Goal: Task Accomplishment & Management: Use online tool/utility

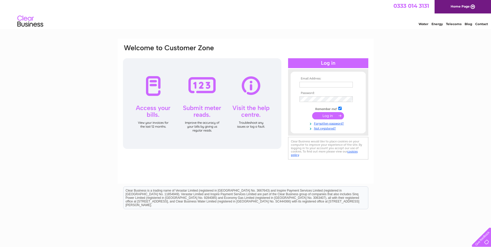
type input "kate@overfarm.co.uk"
click at [327, 114] on input "submit" at bounding box center [328, 115] width 32 height 7
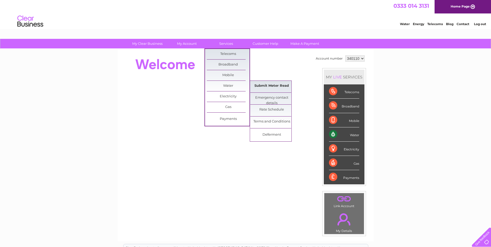
click at [269, 86] on link "Submit Meter Read" at bounding box center [271, 86] width 43 height 10
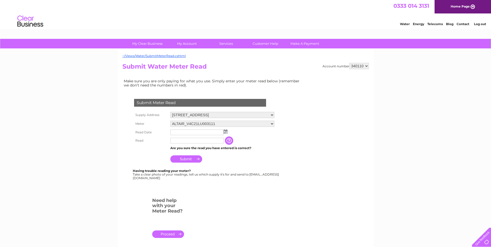
click at [186, 134] on input "text" at bounding box center [196, 132] width 53 height 6
click at [225, 131] on img at bounding box center [226, 132] width 4 height 4
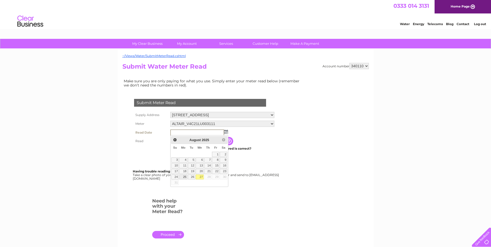
click at [182, 176] on link "25" at bounding box center [183, 176] width 8 height 5
type input "2025/08/25"
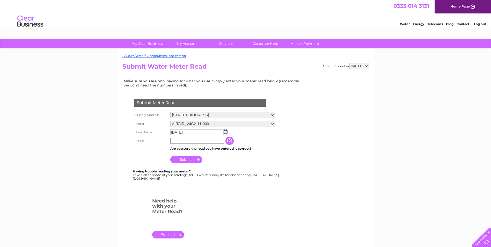
click at [196, 143] on input "text" at bounding box center [197, 141] width 54 height 6
type input "4694"
click at [192, 160] on input "Submit" at bounding box center [186, 159] width 32 height 7
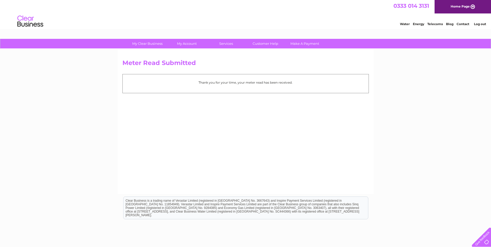
click at [330, 89] on div "Thank you for your time, your meter read has been received." at bounding box center [245, 83] width 246 height 19
